Goal: Information Seeking & Learning: Find specific fact

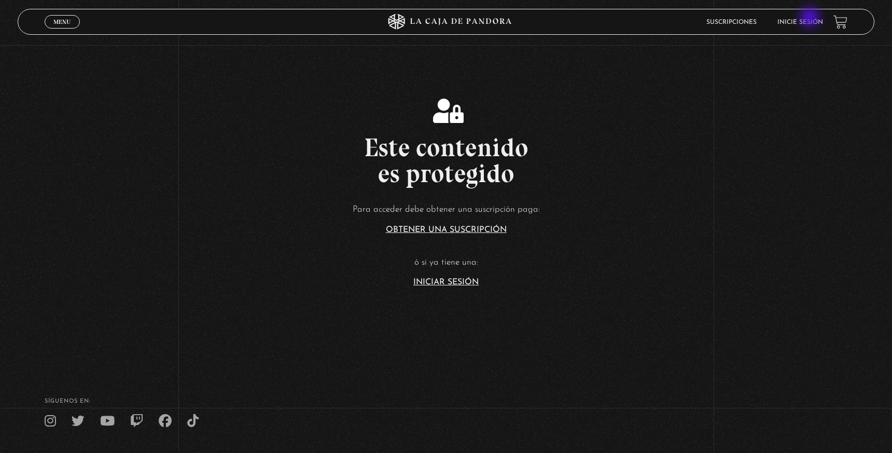
click at [811, 18] on li "Inicie sesión" at bounding box center [800, 22] width 46 height 16
click at [809, 22] on link "Inicie sesión" at bounding box center [800, 22] width 46 height 6
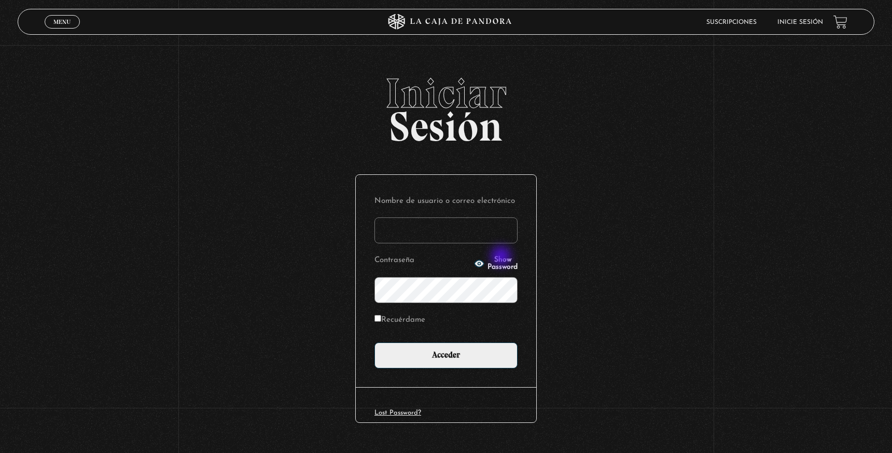
type input "ane.guillen@gmail.com"
click at [379, 319] on input "Recuérdame" at bounding box center [377, 318] width 7 height 7
checkbox input "true"
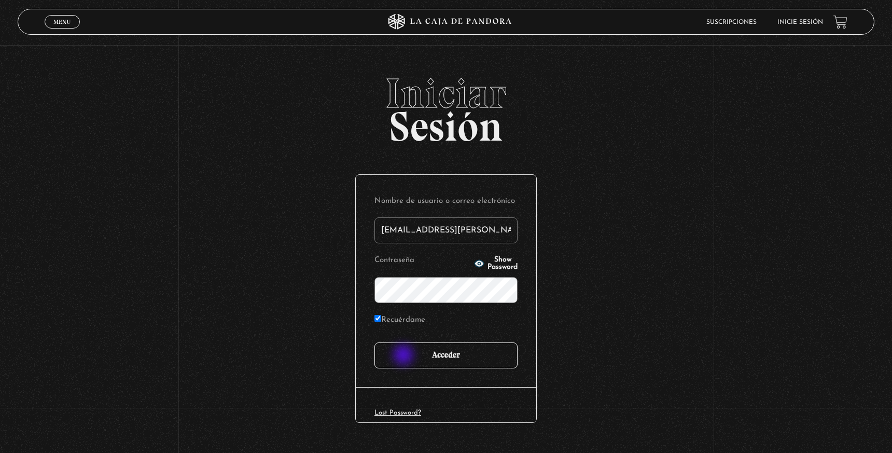
click at [405, 356] on input "Acceder" at bounding box center [445, 355] width 143 height 26
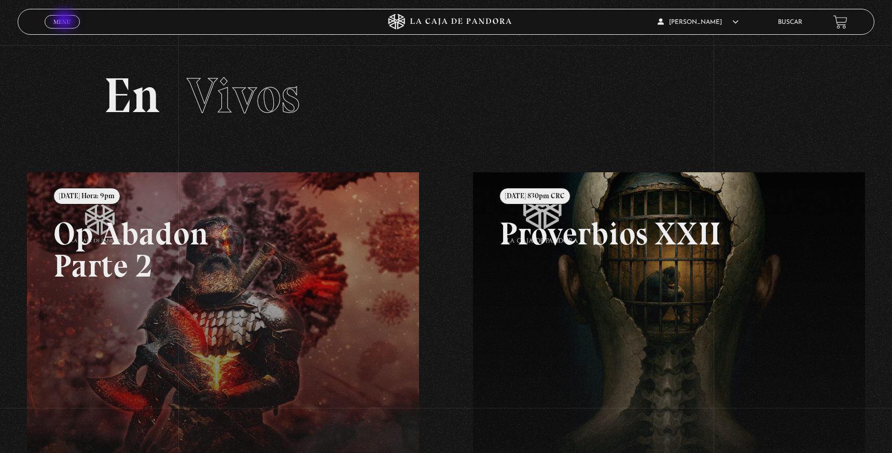
click at [65, 21] on span "Menu" at bounding box center [61, 22] width 17 height 6
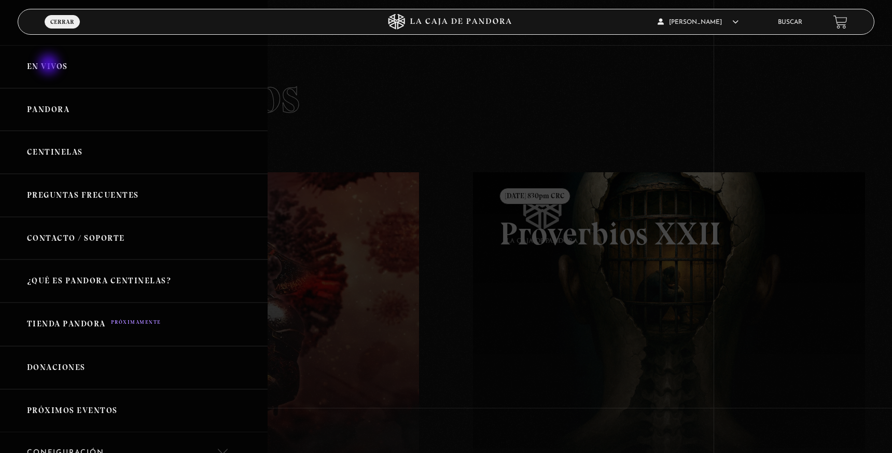
click at [50, 65] on link "En vivos" at bounding box center [134, 66] width 268 height 43
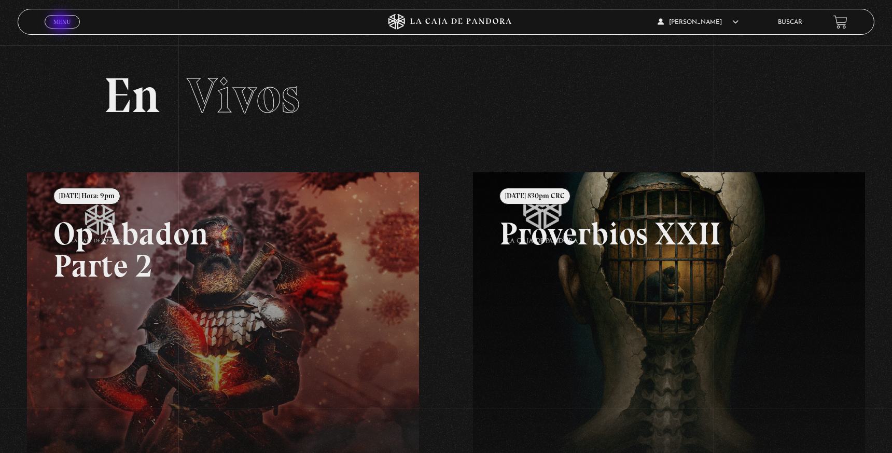
click at [62, 23] on span "Menu" at bounding box center [61, 22] width 17 height 6
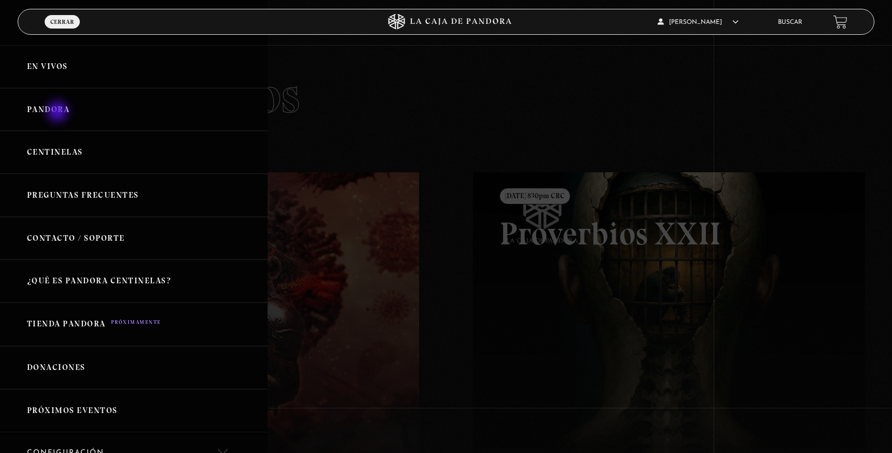
click at [59, 113] on link "Pandora" at bounding box center [134, 109] width 268 height 43
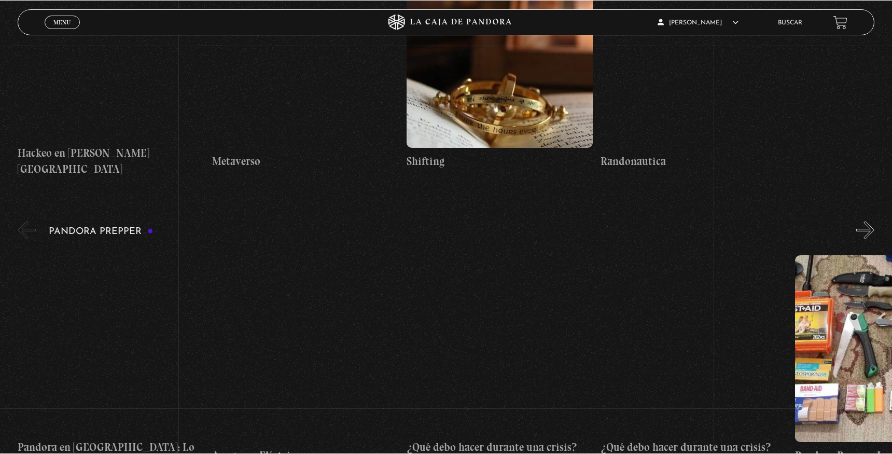
scroll to position [2628, 0]
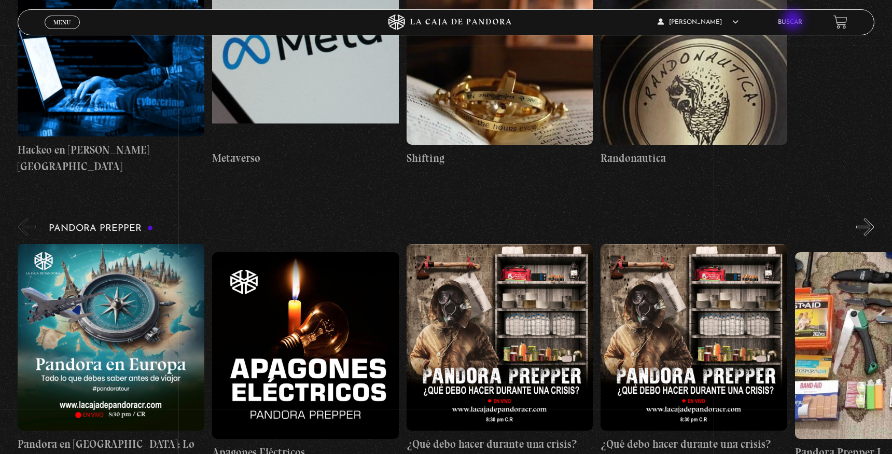
click at [794, 21] on link "Buscar" at bounding box center [790, 22] width 24 height 6
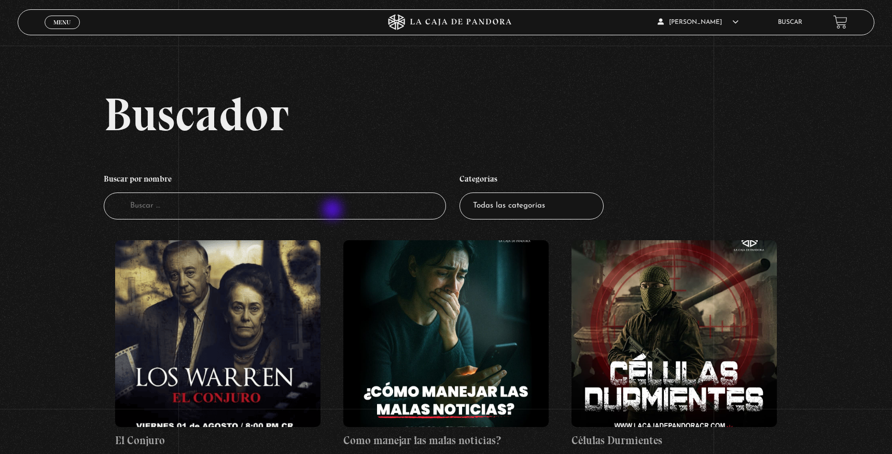
click at [333, 211] on input "Buscador" at bounding box center [275, 205] width 342 height 27
type input "ufo"
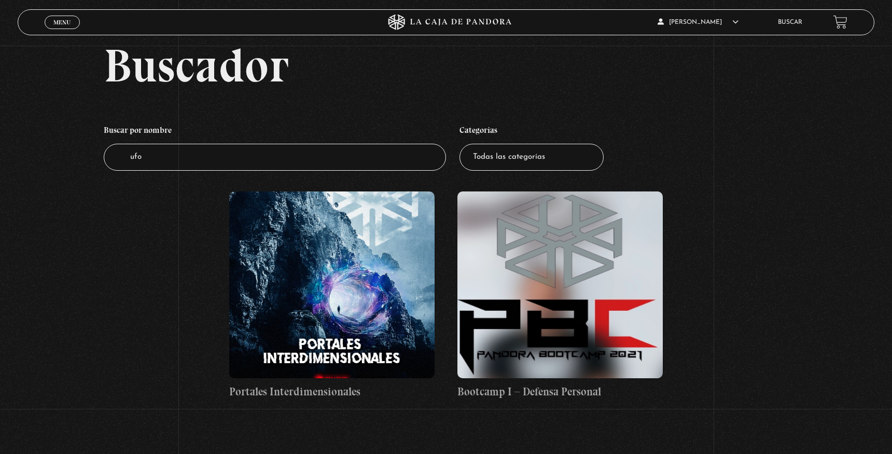
scroll to position [50, 0]
